Goal: Obtain resource: Download file/media

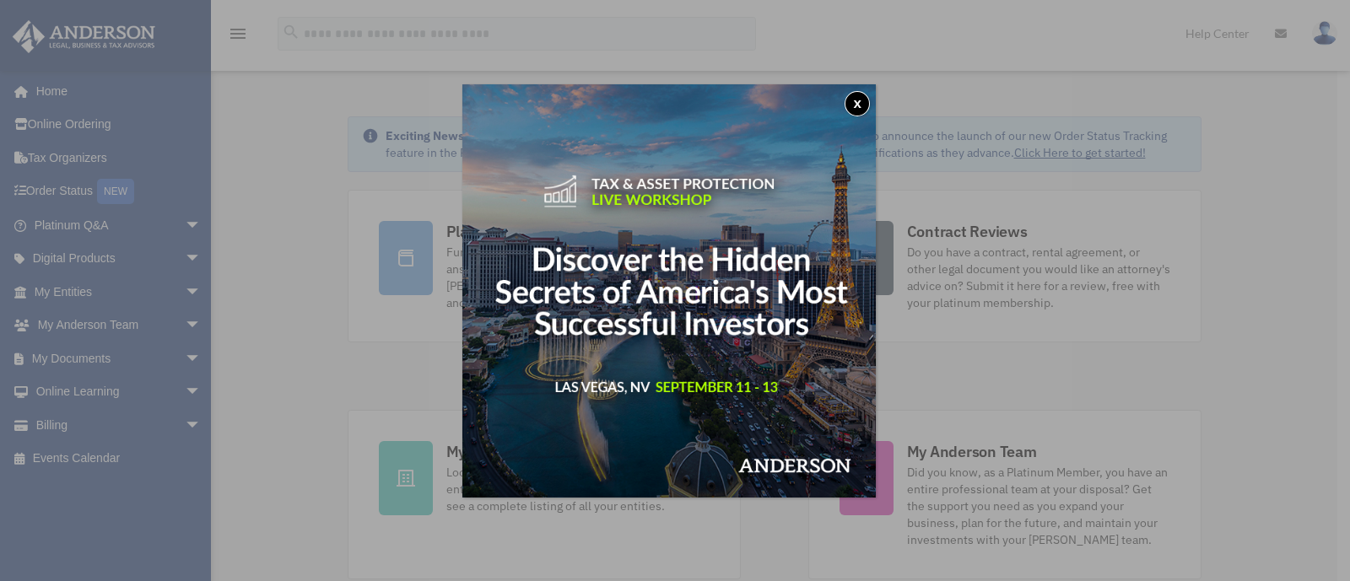
click at [864, 103] on button "x" at bounding box center [857, 103] width 25 height 25
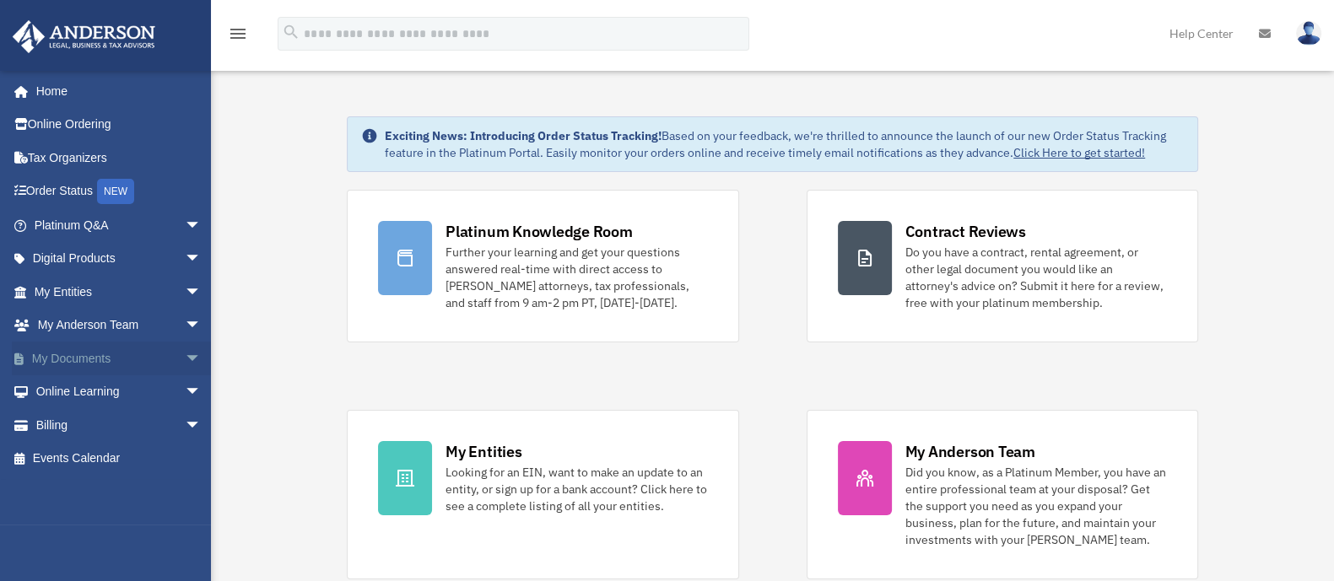
click at [89, 348] on link "My Documents arrow_drop_down" at bounding box center [119, 359] width 215 height 34
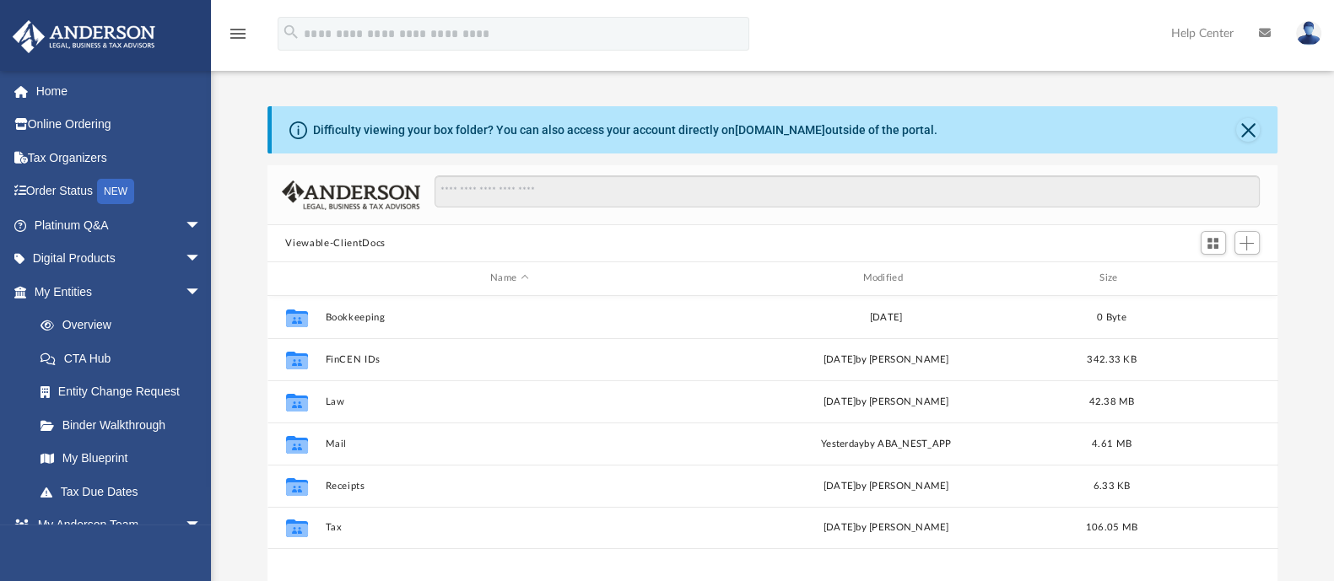
scroll to position [367, 995]
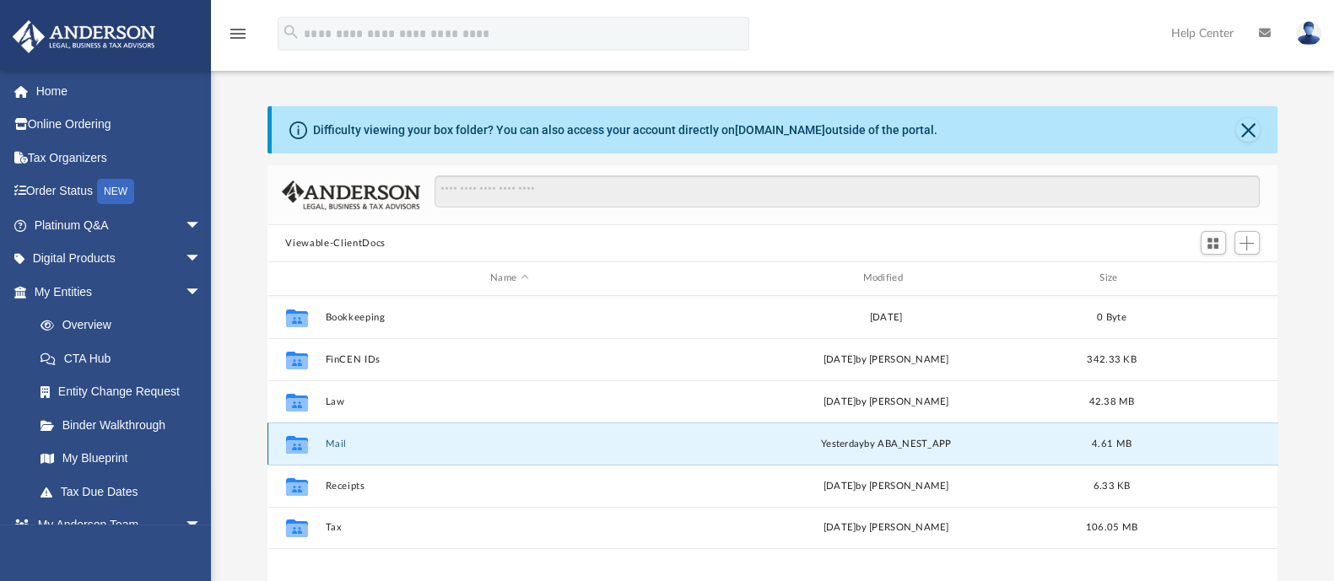
click at [510, 445] on button "Mail" at bounding box center [509, 444] width 369 height 11
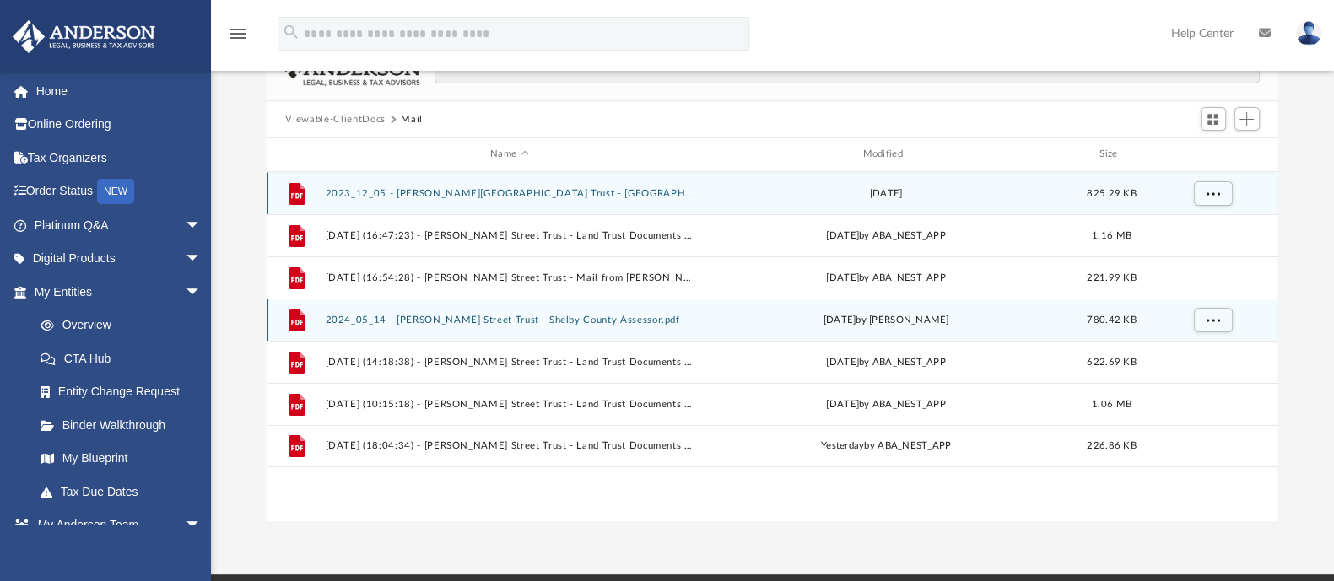
scroll to position [138, 0]
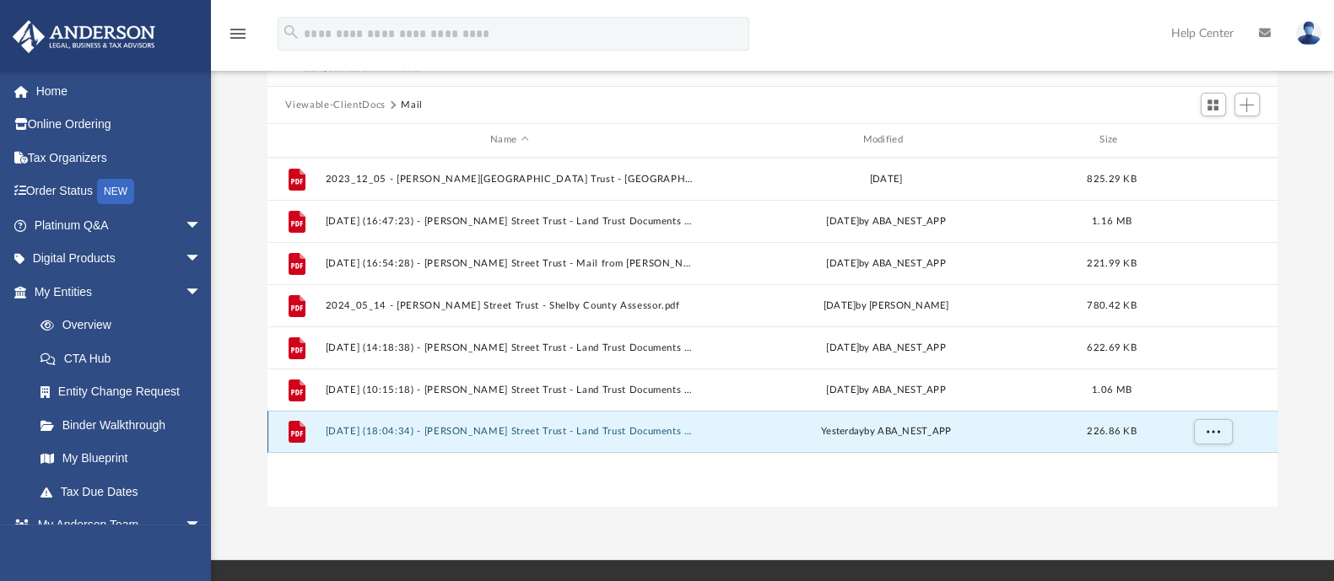
click at [495, 428] on button "[DATE] (18:04:34) - [PERSON_NAME] Street Trust - Land Trust Documents from [PER…" at bounding box center [509, 431] width 369 height 11
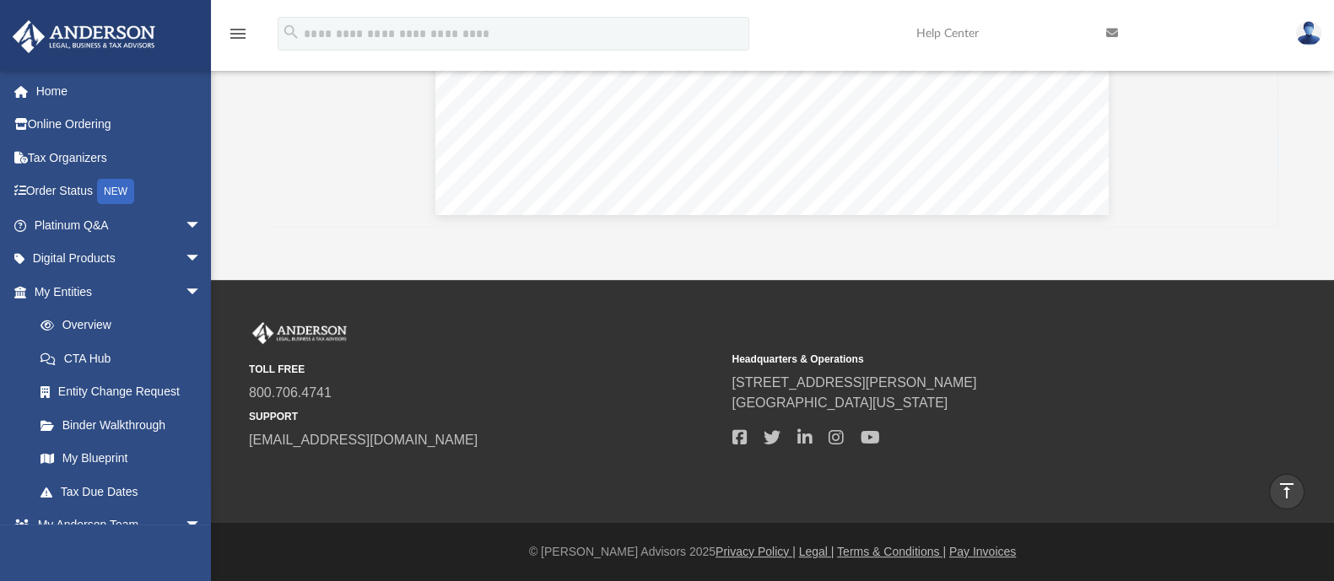
scroll to position [0, 0]
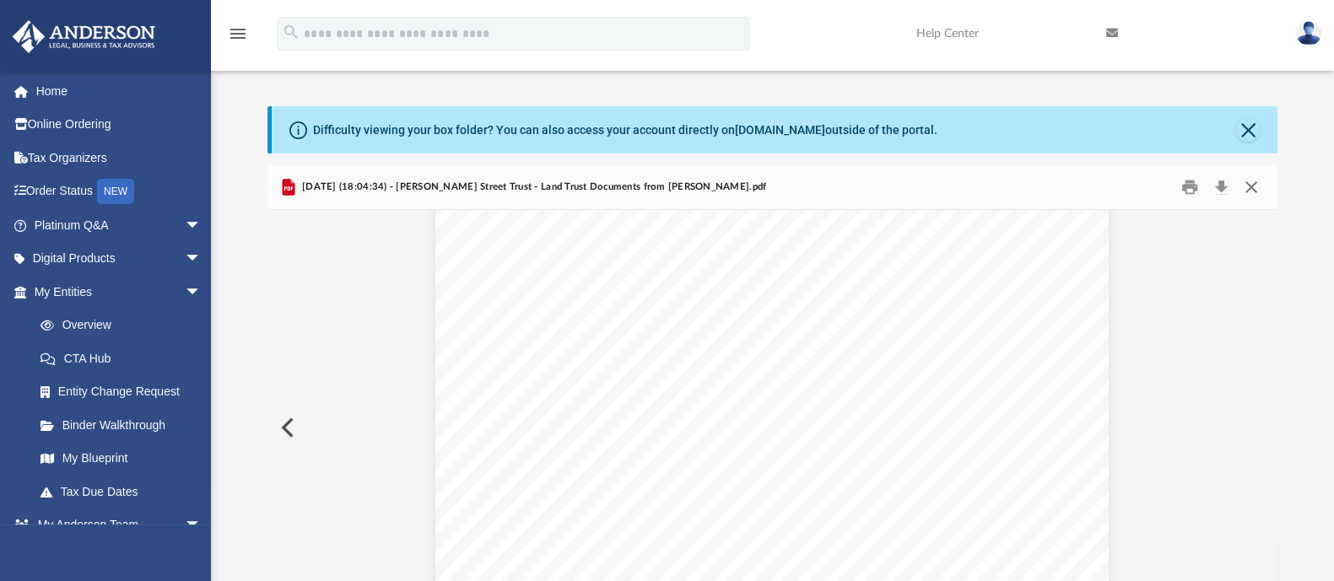
click at [1250, 185] on button "Close" at bounding box center [1251, 188] width 30 height 26
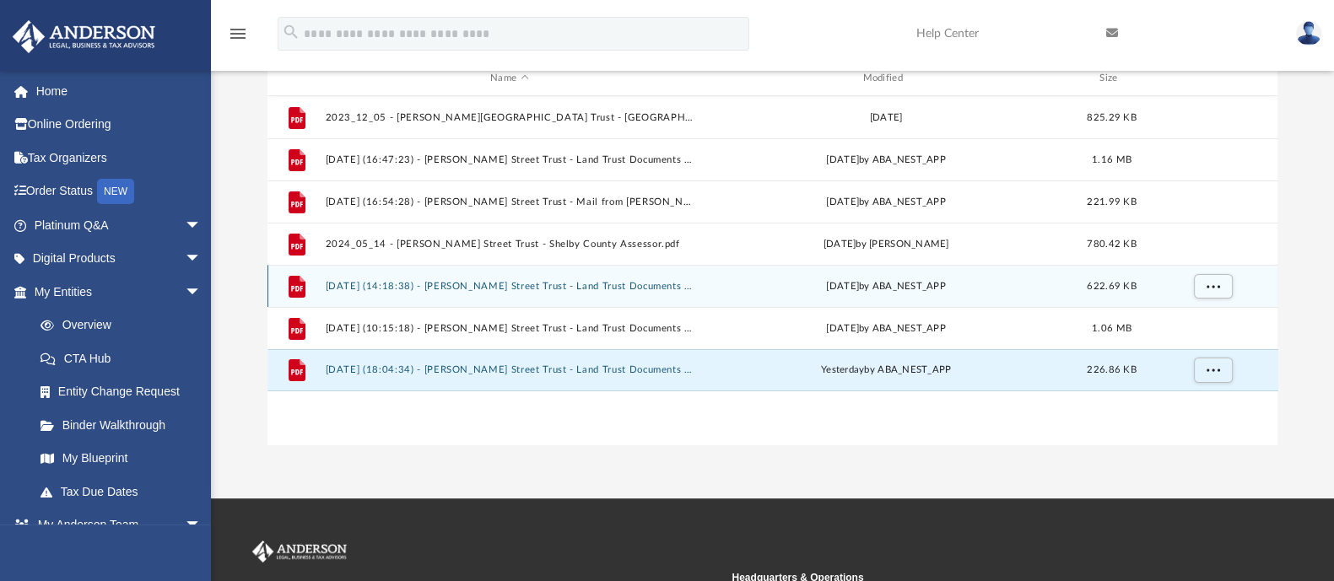
scroll to position [201, 0]
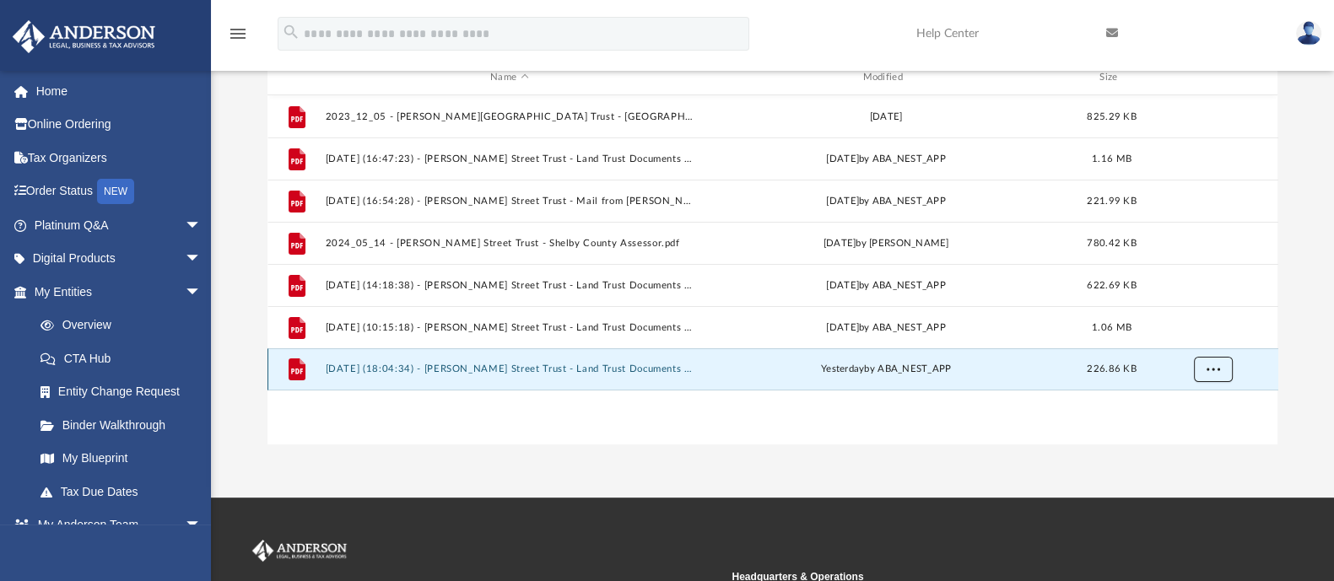
click at [1223, 372] on button "More options" at bounding box center [1212, 369] width 39 height 25
click at [1047, 436] on div "File 2023_12_05 - [PERSON_NAME][GEOGRAPHIC_DATA] Trust - [GEOGRAPHIC_DATA] Prop…" at bounding box center [772, 269] width 1011 height 349
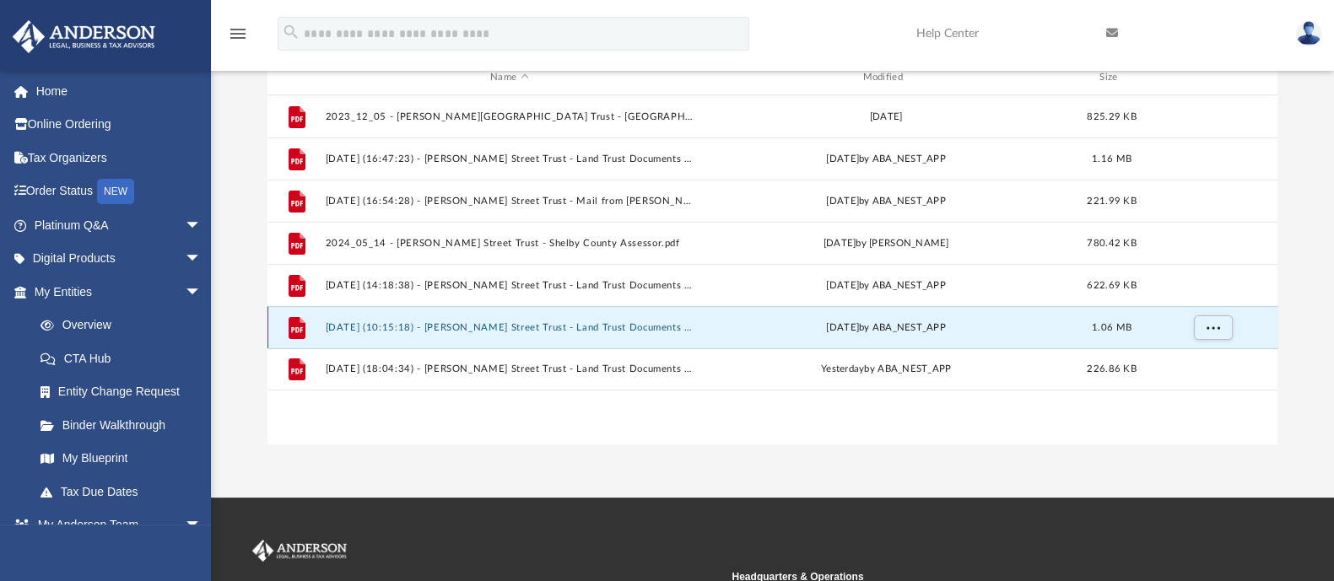
click at [585, 322] on button "[DATE] (10:15:18) - [PERSON_NAME] Street Trust - Land Trust Documents from [PER…" at bounding box center [509, 327] width 369 height 11
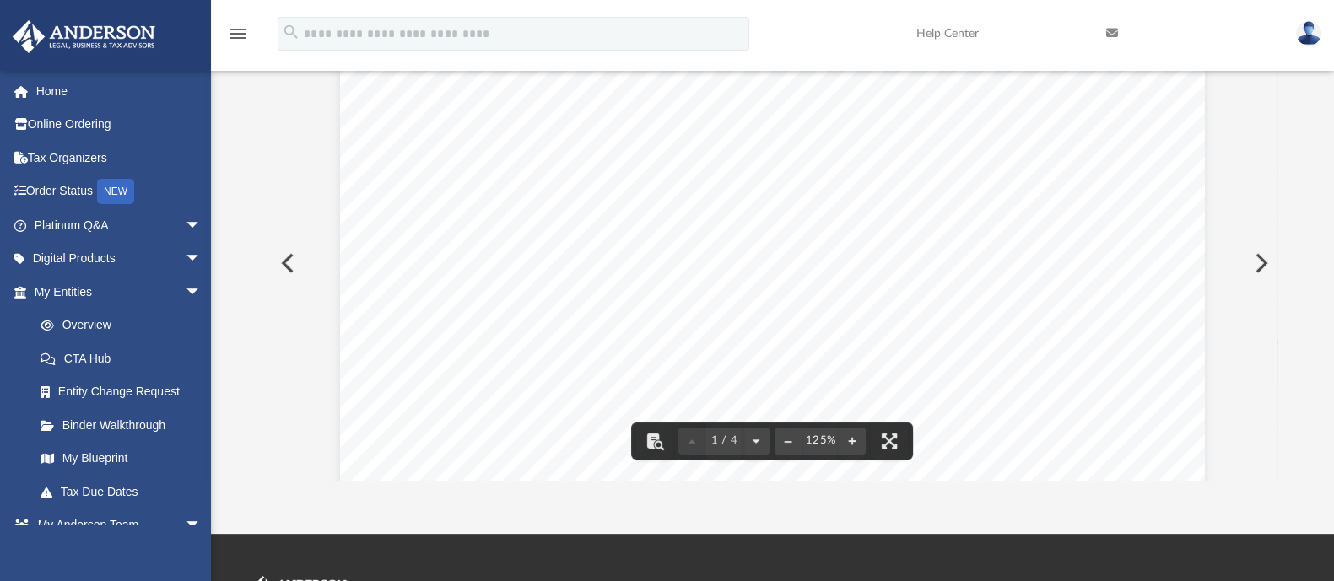
scroll to position [0, 0]
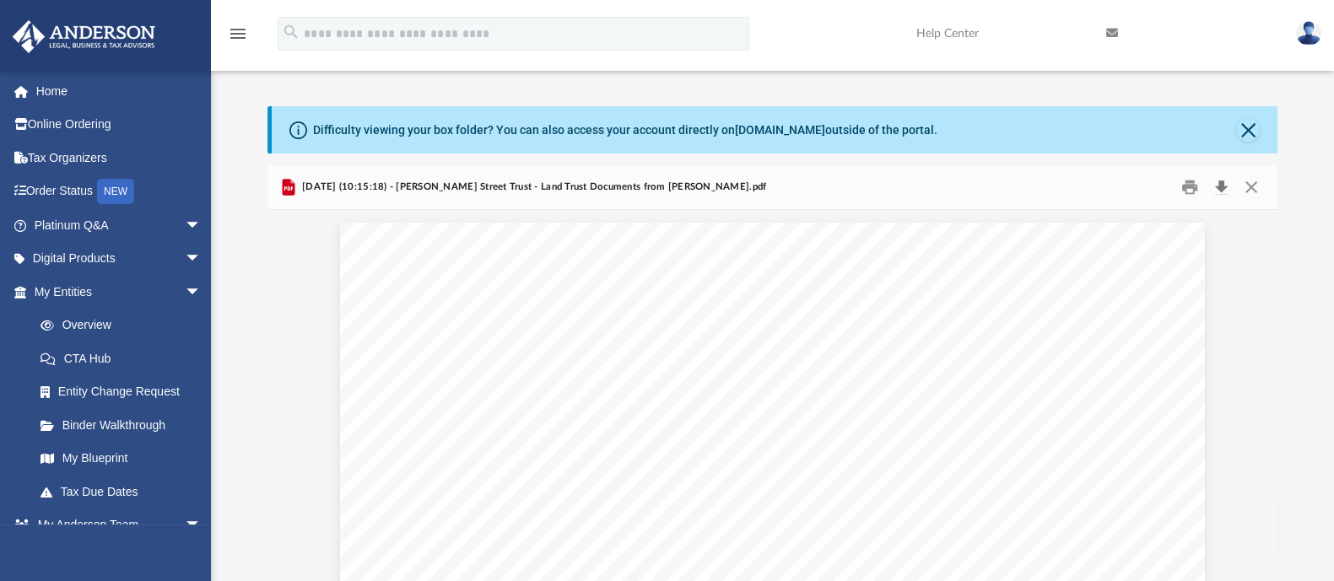
click at [1223, 187] on button "Download" at bounding box center [1222, 188] width 30 height 26
click at [1248, 190] on button "Close" at bounding box center [1251, 188] width 30 height 26
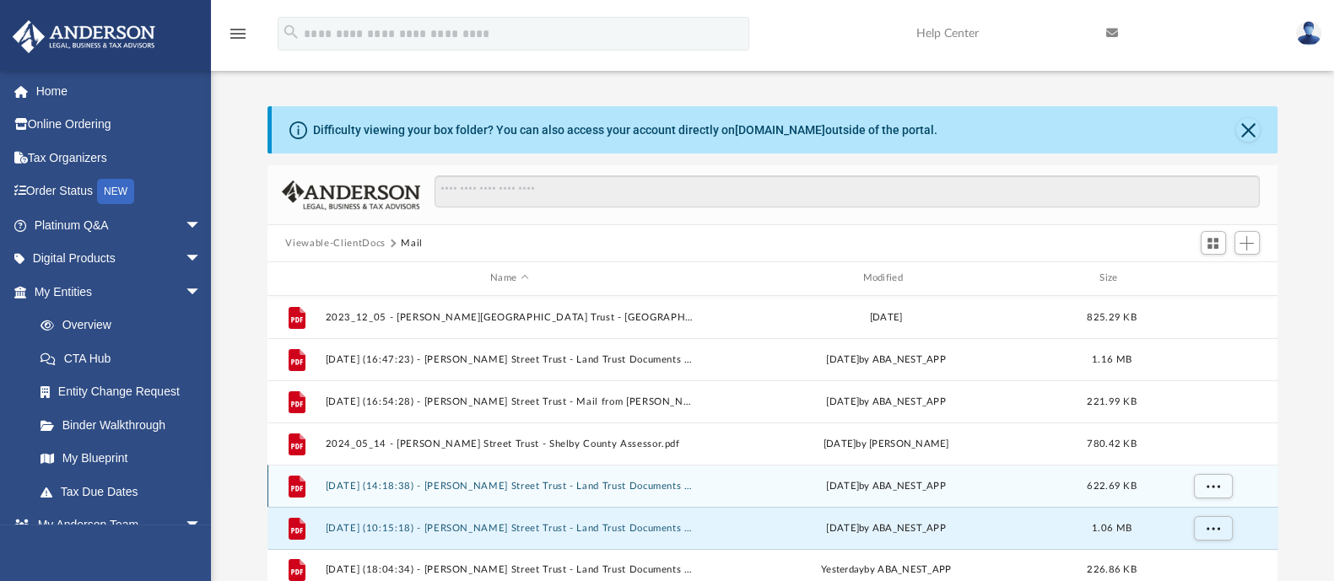
click at [568, 489] on button "[DATE] (14:18:38) - [PERSON_NAME] Street Trust - Land Trust Documents from [PER…" at bounding box center [509, 486] width 369 height 11
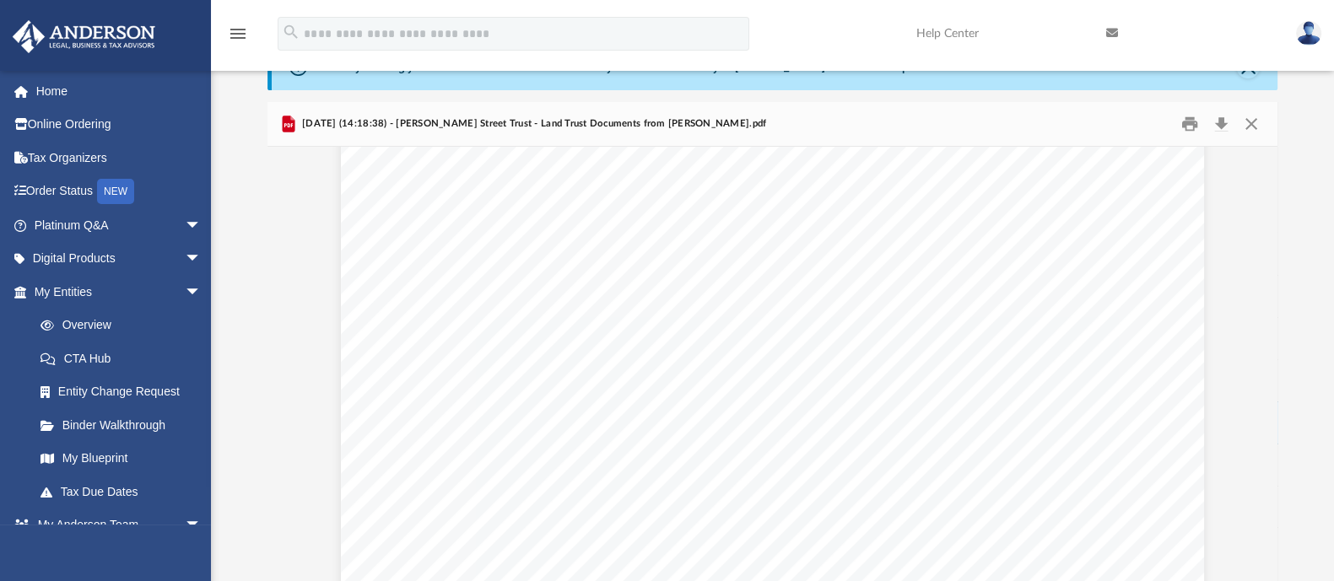
scroll to position [1668, 0]
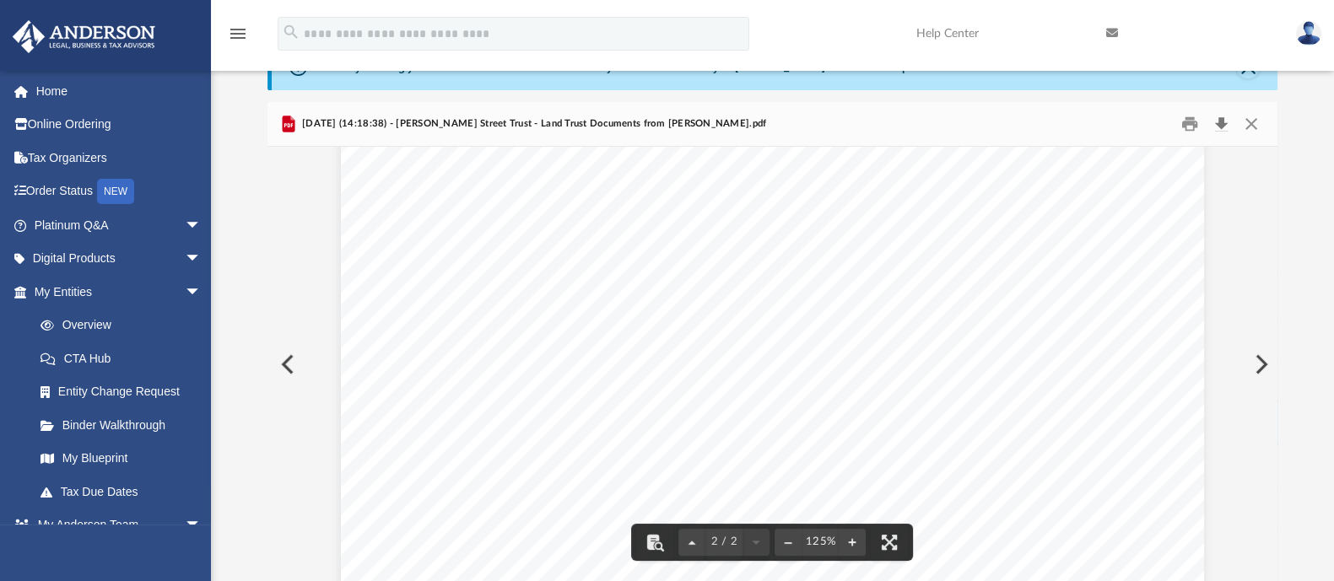
click at [1219, 121] on button "Download" at bounding box center [1222, 124] width 30 height 26
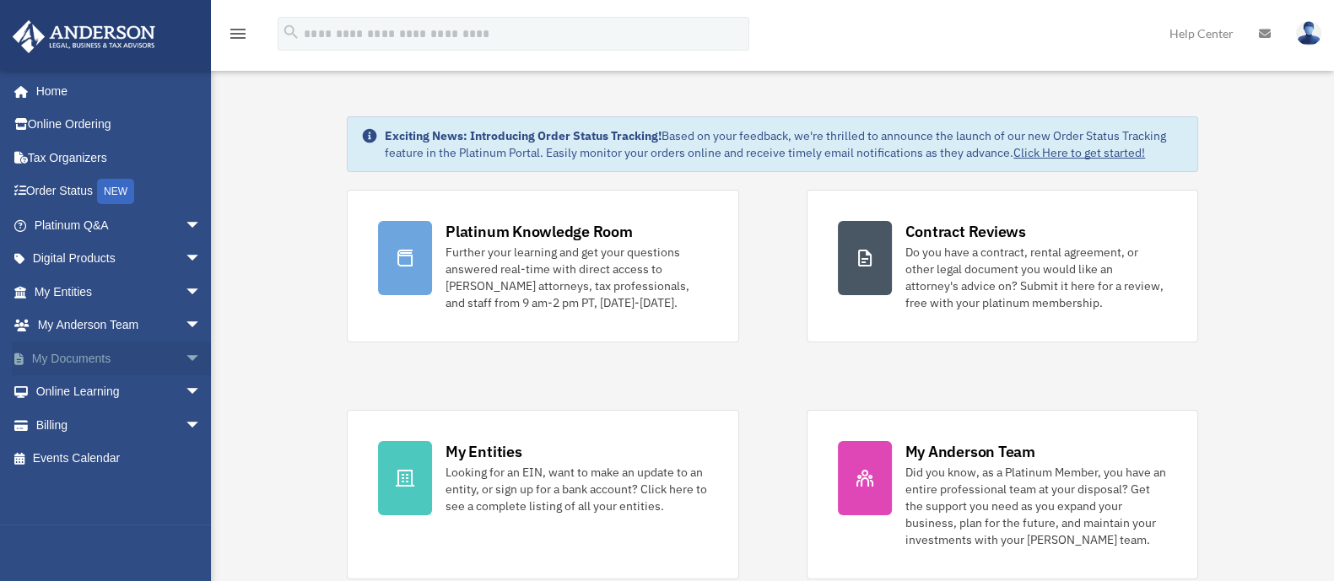
click at [79, 357] on link "My Documents arrow_drop_down" at bounding box center [119, 359] width 215 height 34
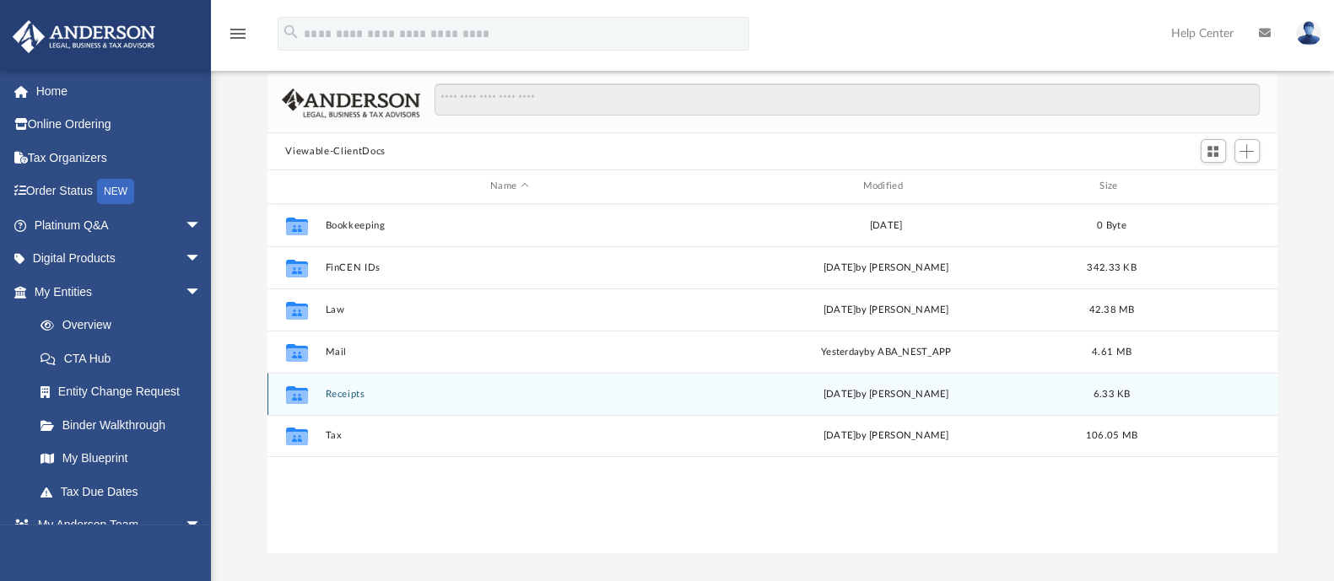
scroll to position [92, 0]
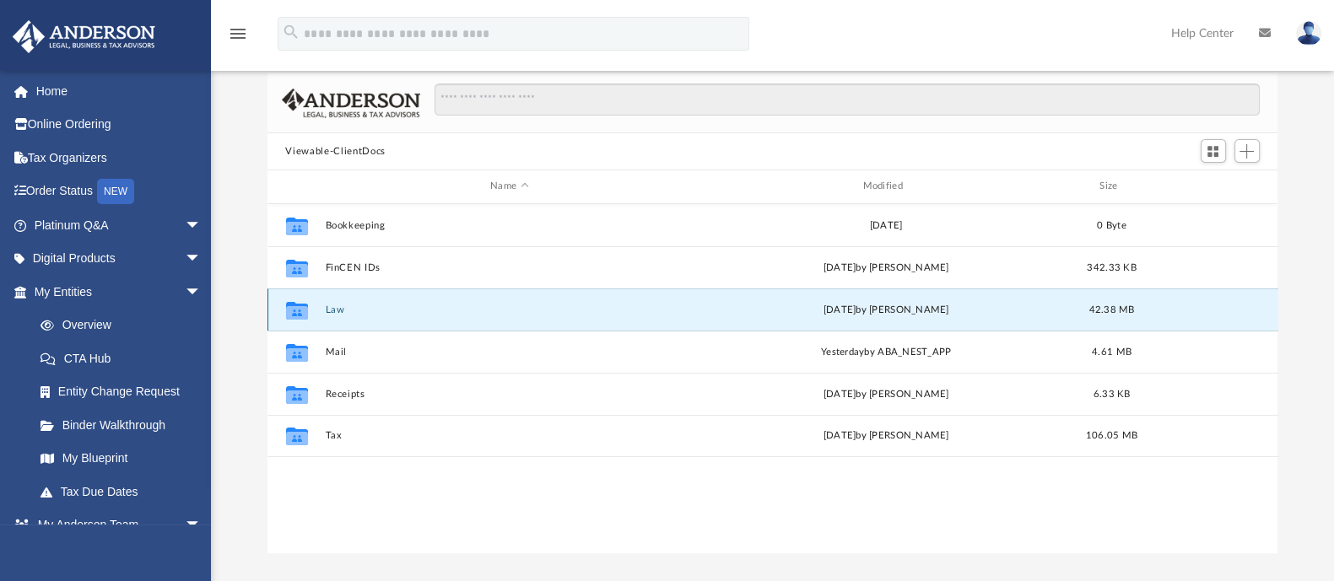
click at [338, 310] on button "Law" at bounding box center [509, 310] width 369 height 11
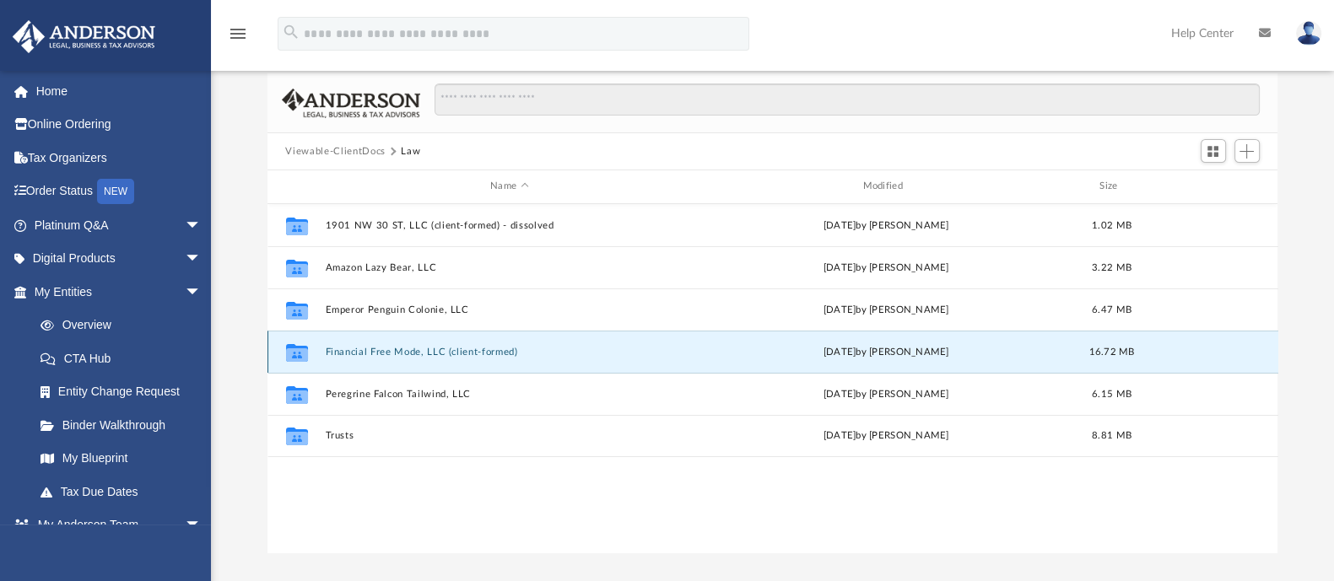
click at [360, 348] on button "Financial Free Mode, LLC (client-formed)" at bounding box center [509, 352] width 369 height 11
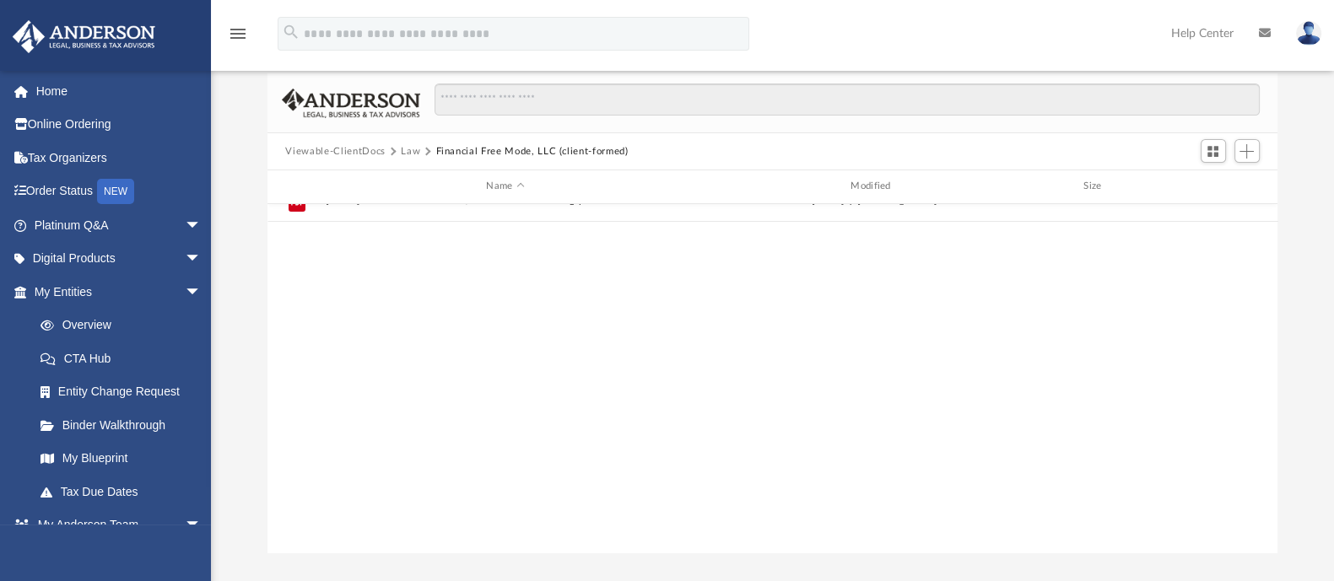
scroll to position [0, 0]
